Goal: Transaction & Acquisition: Subscribe to service/newsletter

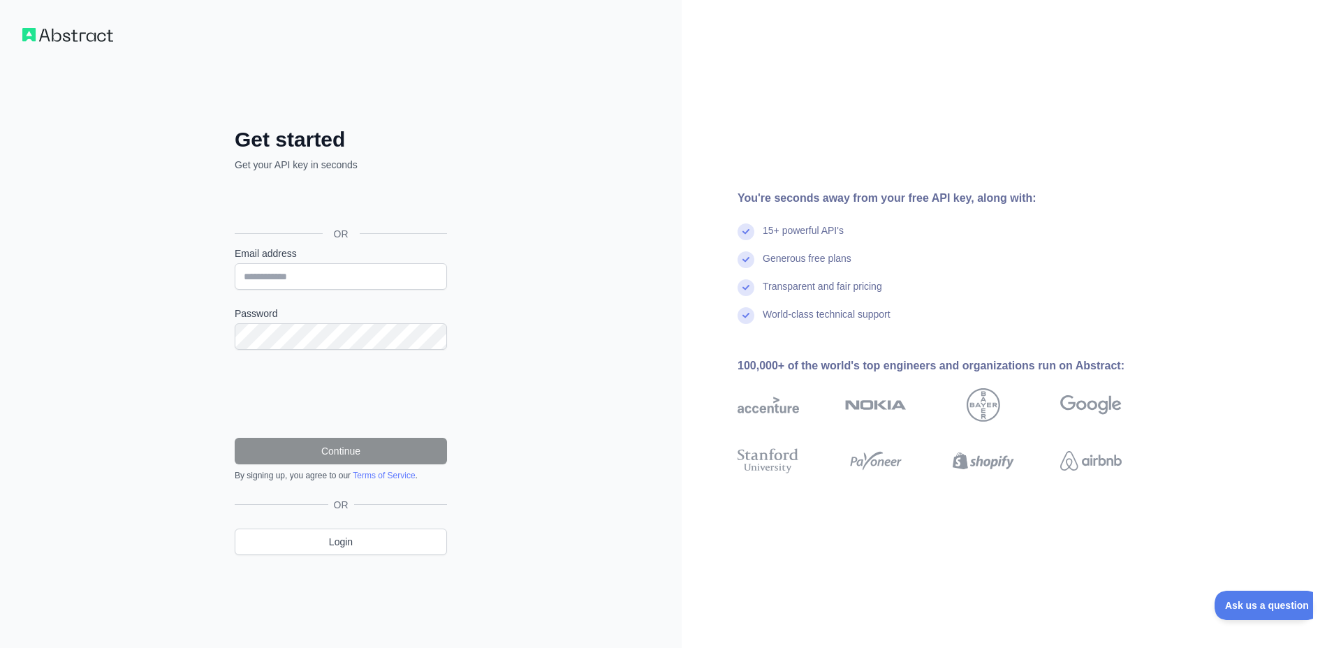
click at [413, 192] on div "Sign in with Google. Opens in new tab" at bounding box center [339, 202] width 209 height 31
click at [362, 197] on div "Sign in with Google. Opens in new tab" at bounding box center [339, 202] width 209 height 31
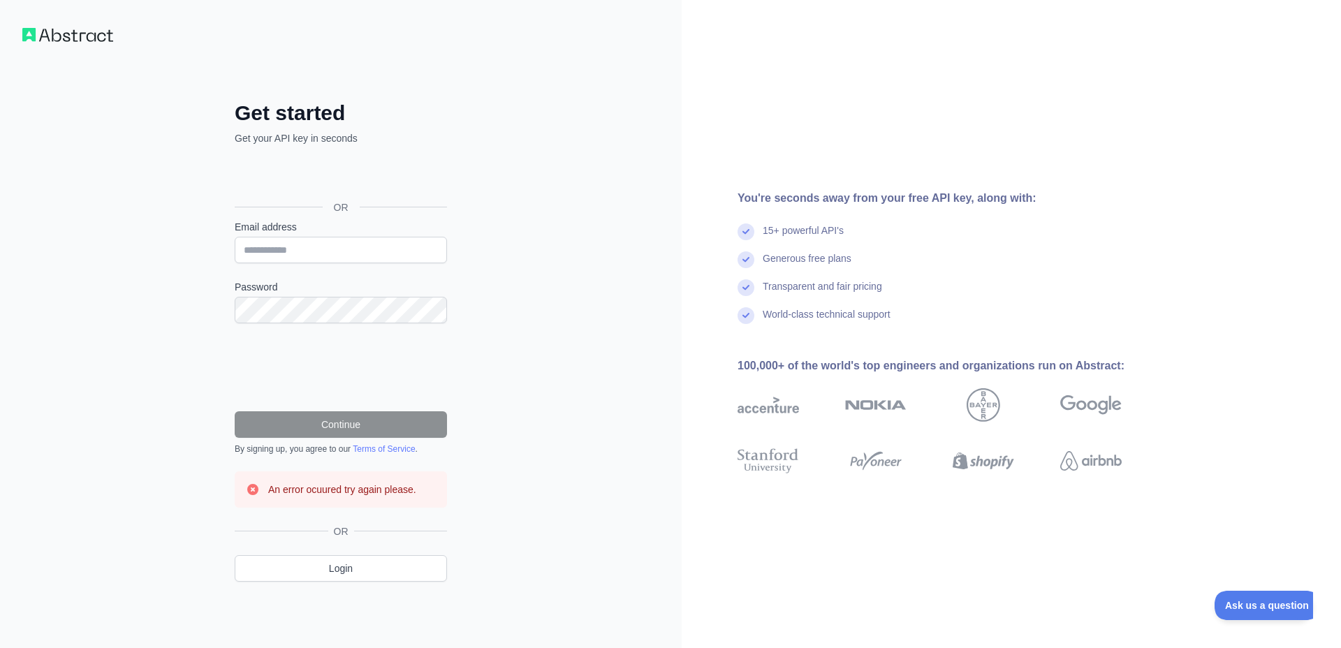
click at [417, 172] on div "Sign in with Google. Opens in new tab" at bounding box center [339, 176] width 209 height 31
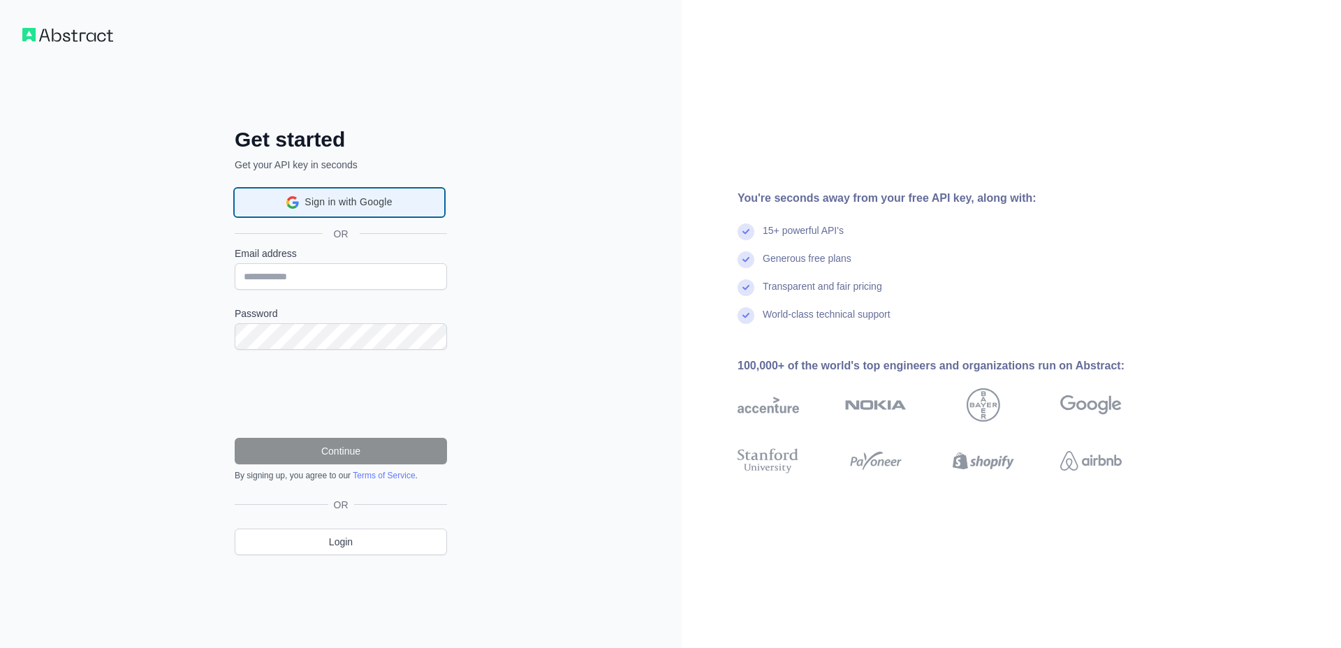
click at [304, 201] on div "Sign in with Google Sign in with Google. Opens in new tab" at bounding box center [339, 202] width 191 height 27
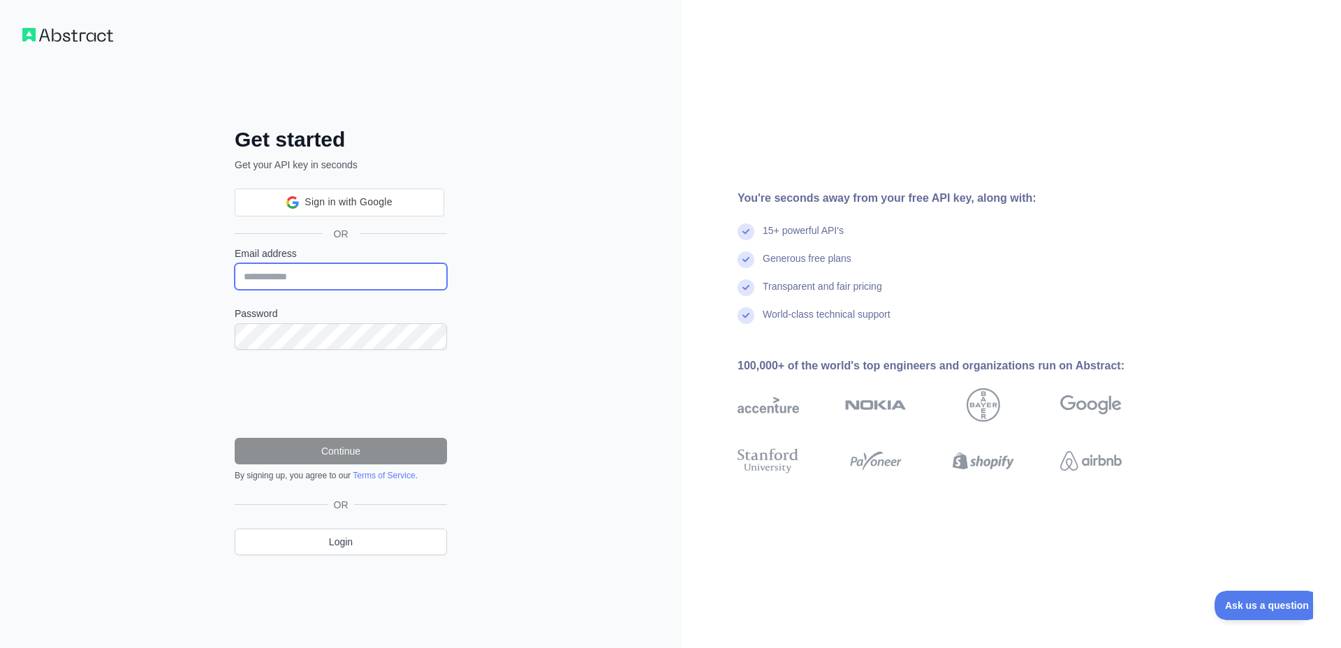
click at [328, 269] on input "Email address" at bounding box center [341, 276] width 212 height 27
click at [351, 207] on div "Sign in with Google. Opens in new tab" at bounding box center [339, 202] width 209 height 31
click at [411, 58] on div "Get started Get your API key in seconds OR Email address Password Continue By s…" at bounding box center [340, 324] width 681 height 648
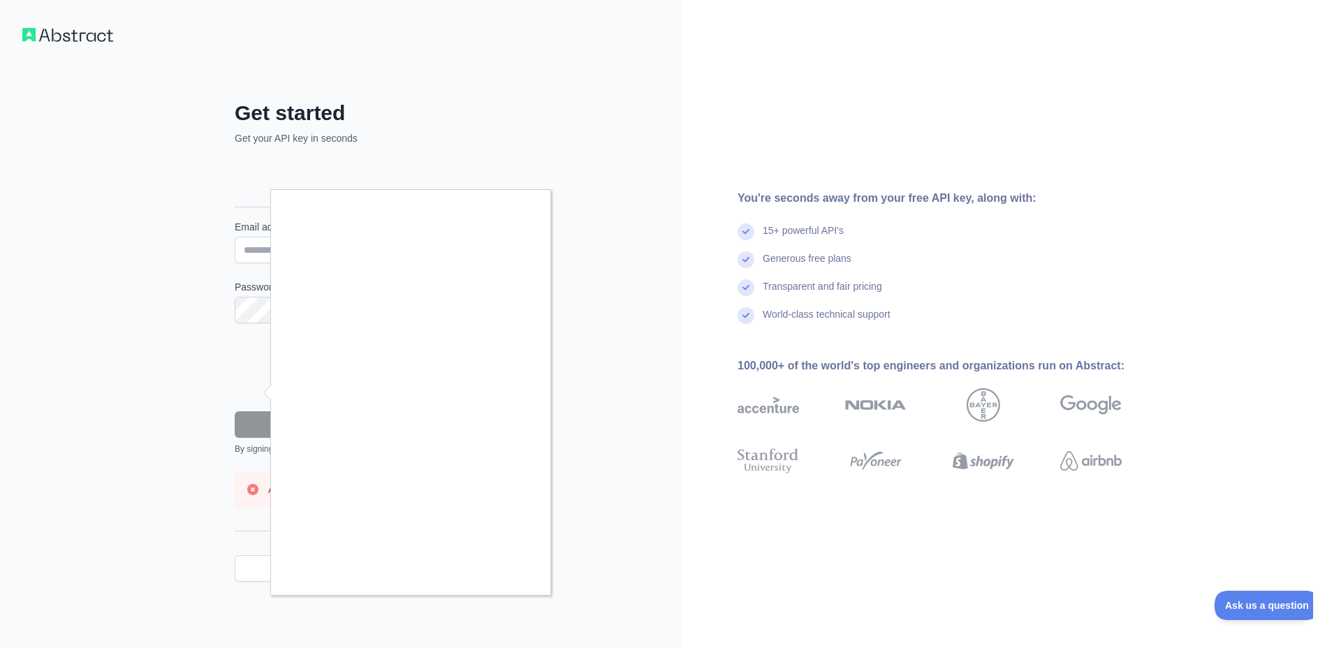
click at [553, 297] on div at bounding box center [670, 324] width 1341 height 648
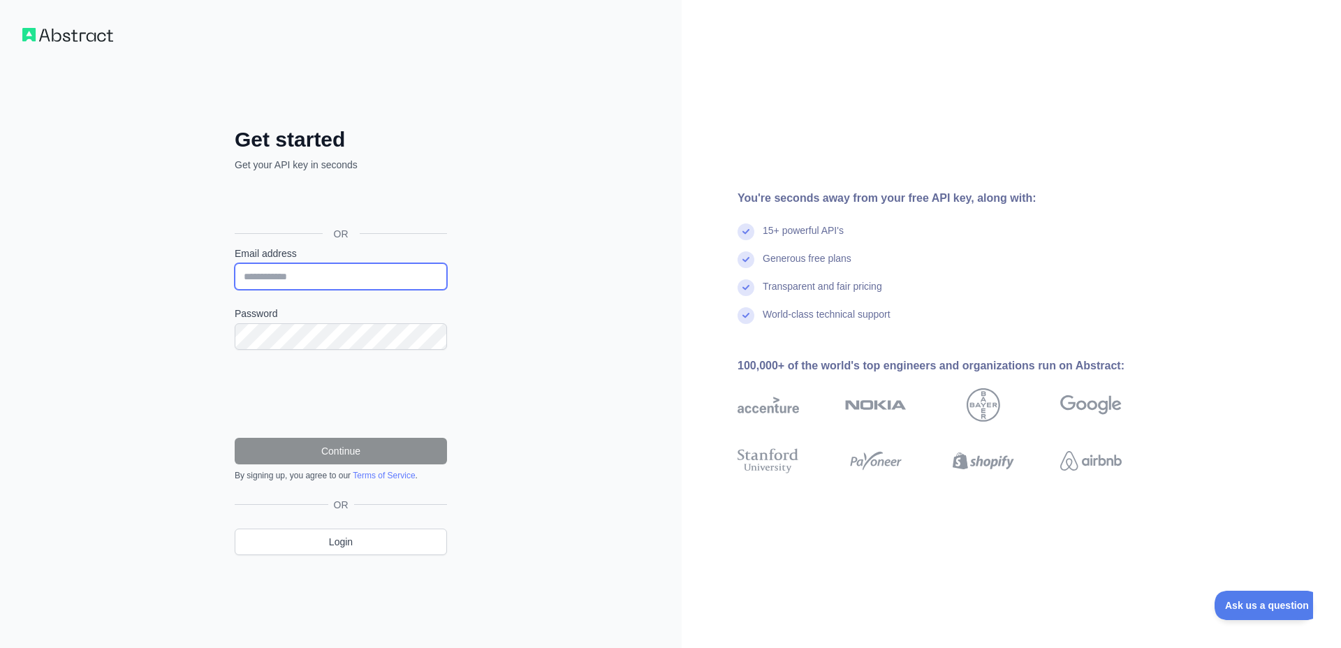
click at [316, 277] on input "Email address" at bounding box center [341, 276] width 212 height 27
paste input "**********"
type input "**********"
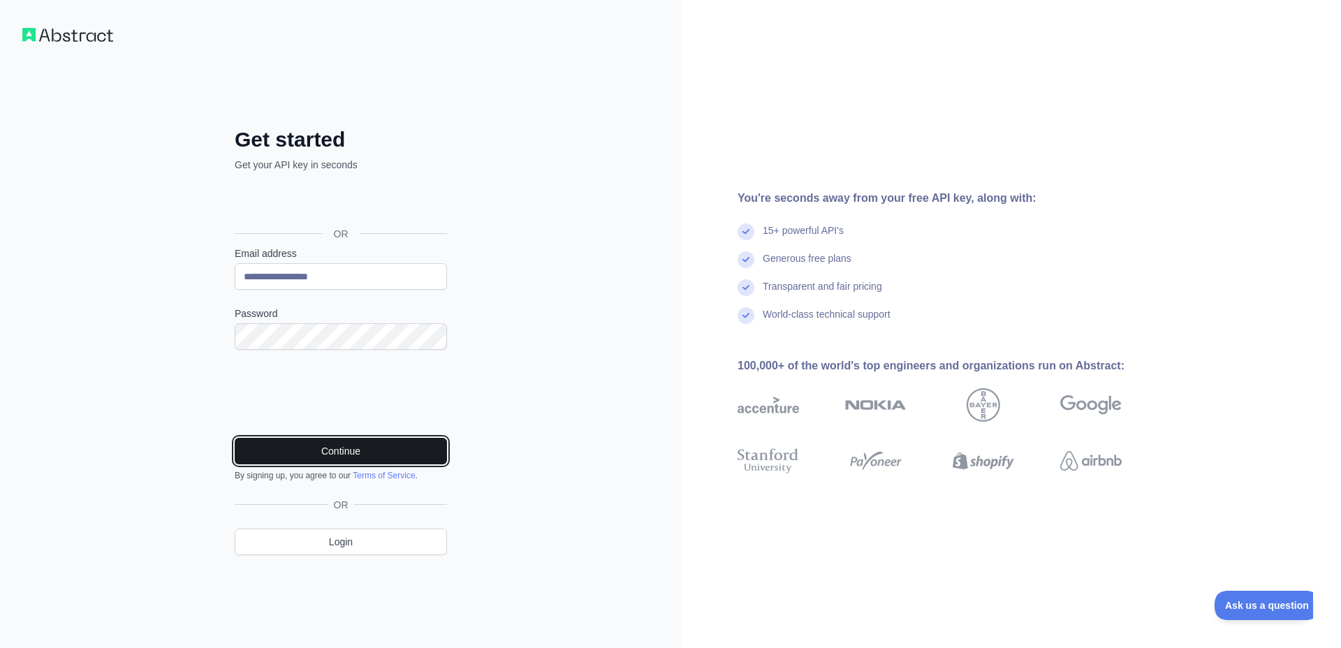
click at [358, 440] on button "Continue" at bounding box center [341, 451] width 212 height 27
